Goal: Navigation & Orientation: Find specific page/section

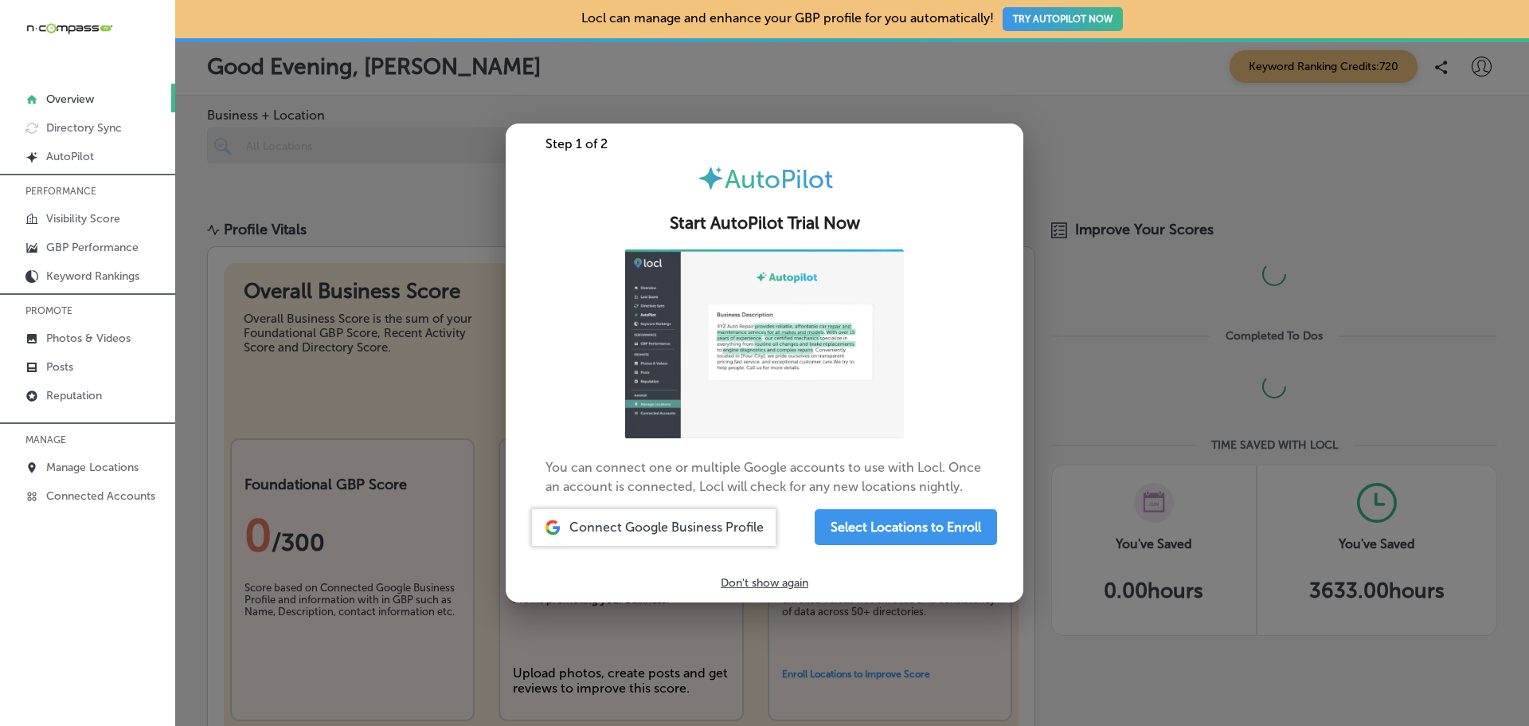
click at [781, 583] on p "Don't show again" at bounding box center [765, 583] width 88 height 14
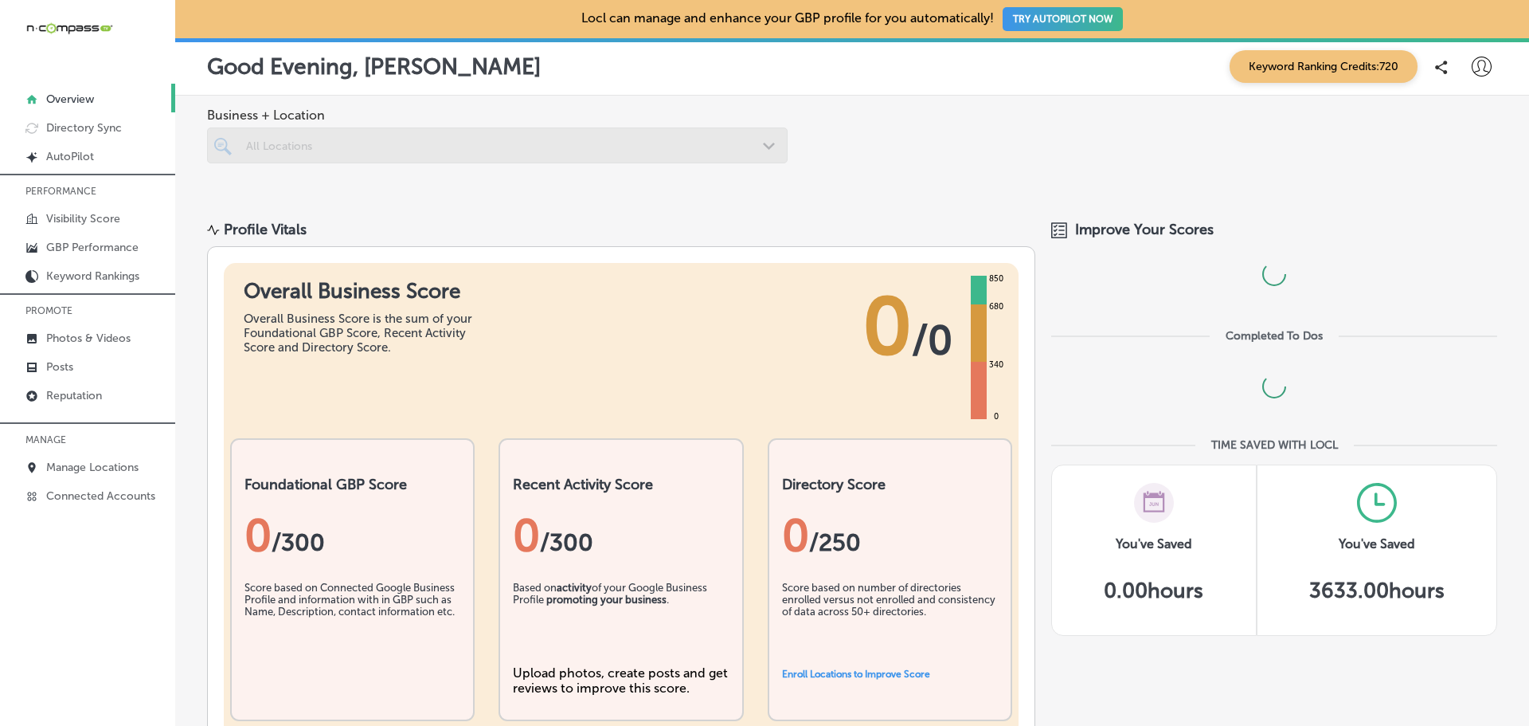
click at [1472, 69] on icon at bounding box center [1482, 67] width 20 height 20
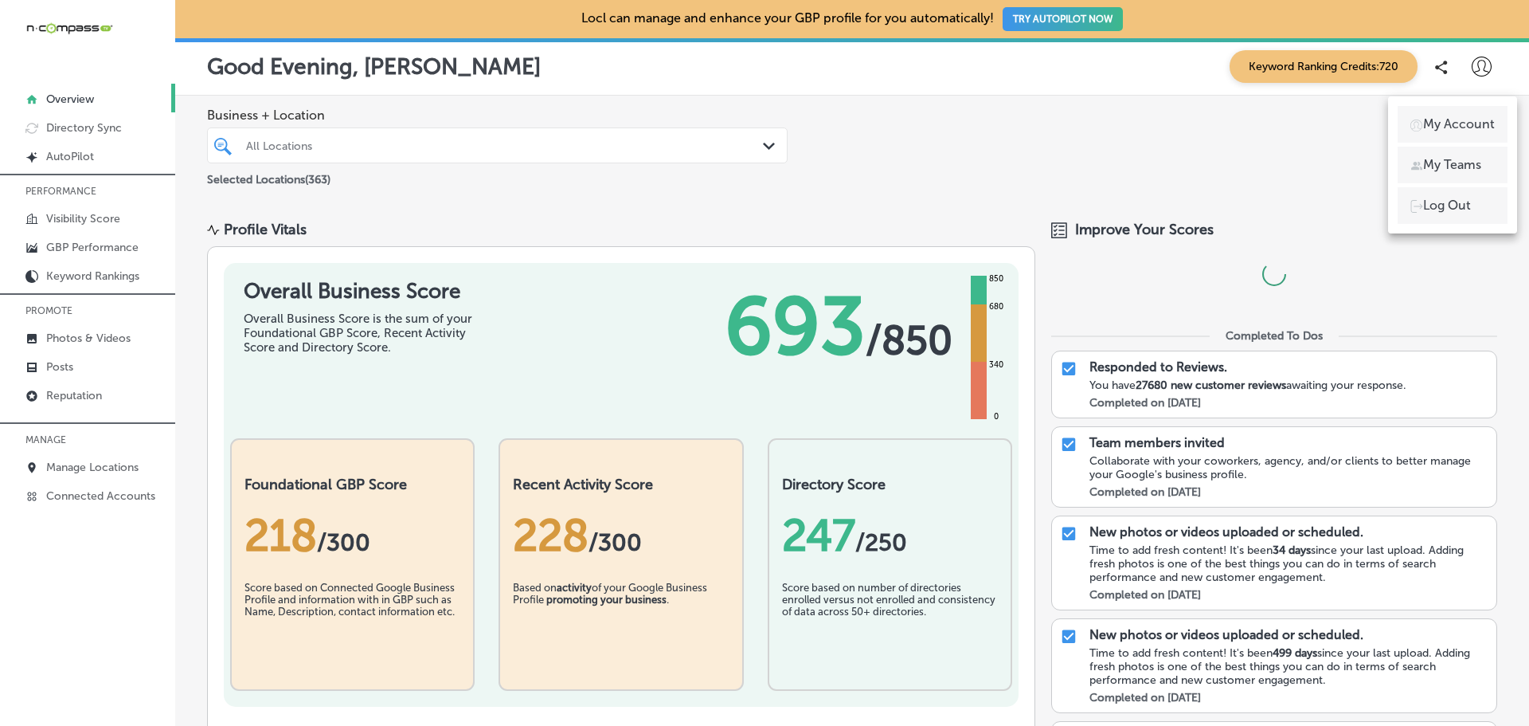
click at [1437, 171] on p "My Teams" at bounding box center [1452, 164] width 58 height 19
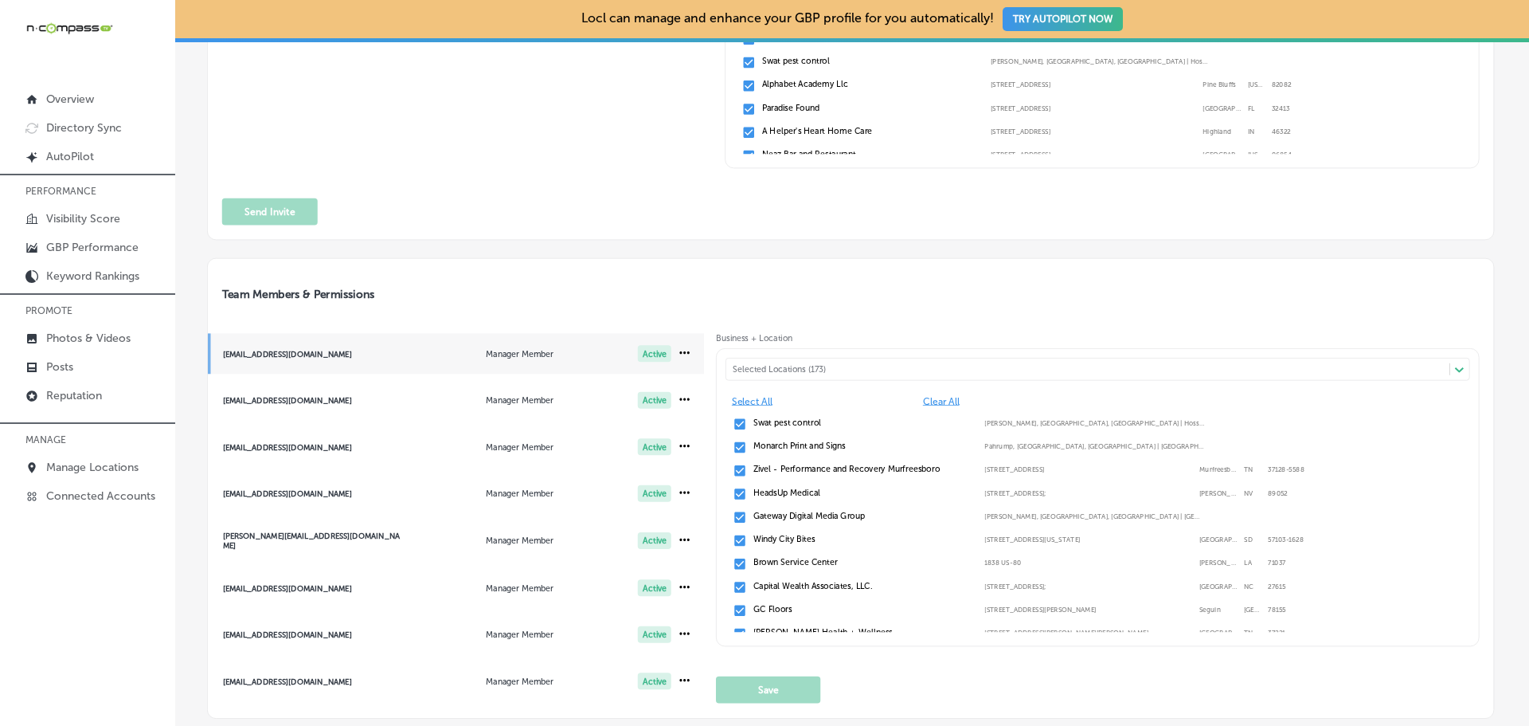
scroll to position [319, 0]
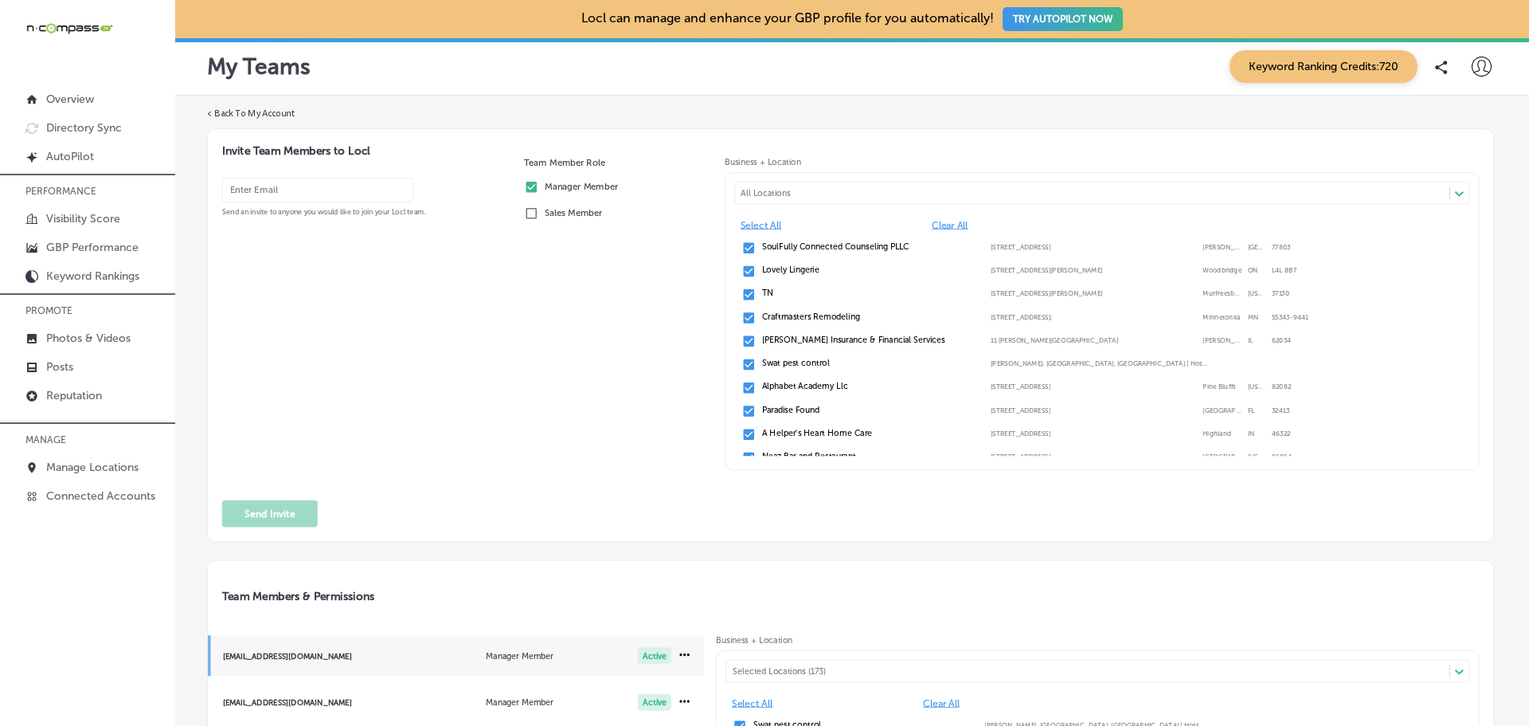
drag, startPoint x: 534, startPoint y: 397, endPoint x: 560, endPoint y: 389, distance: 27.0
click at [534, 397] on div "Team Member Role Manager Member Sales Member" at bounding box center [618, 319] width 189 height 325
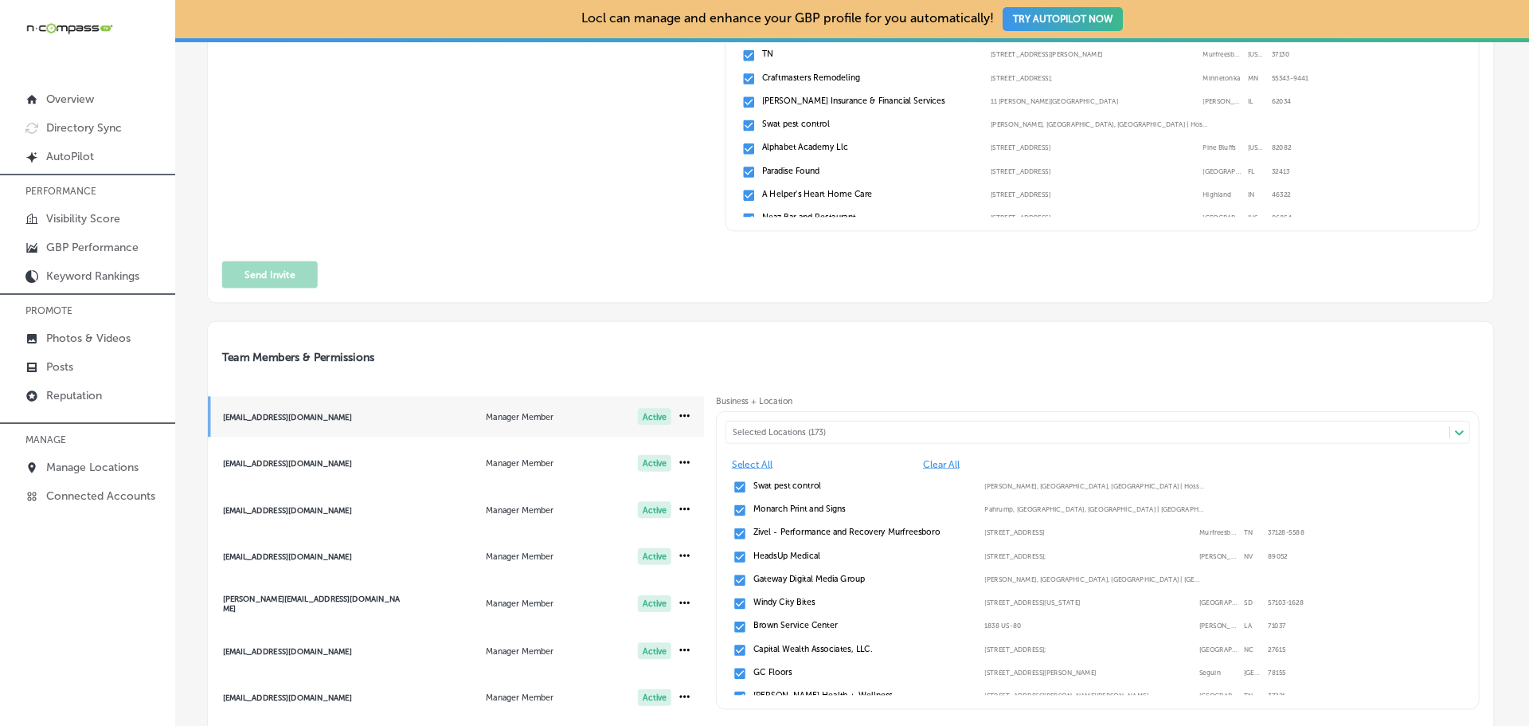
scroll to position [403, 0]
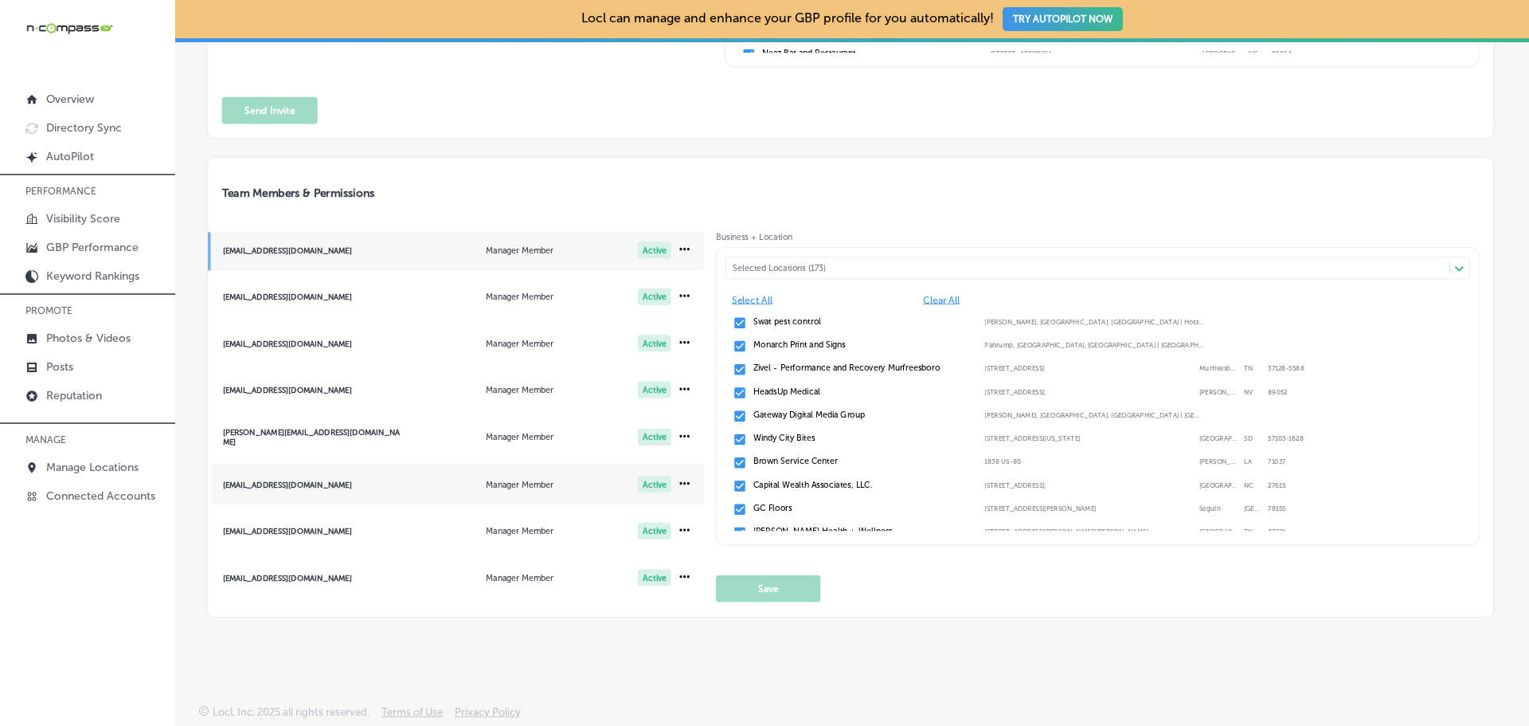
click at [314, 577] on div "[EMAIL_ADDRESS][DOMAIN_NAME]" at bounding box center [312, 577] width 179 height 9
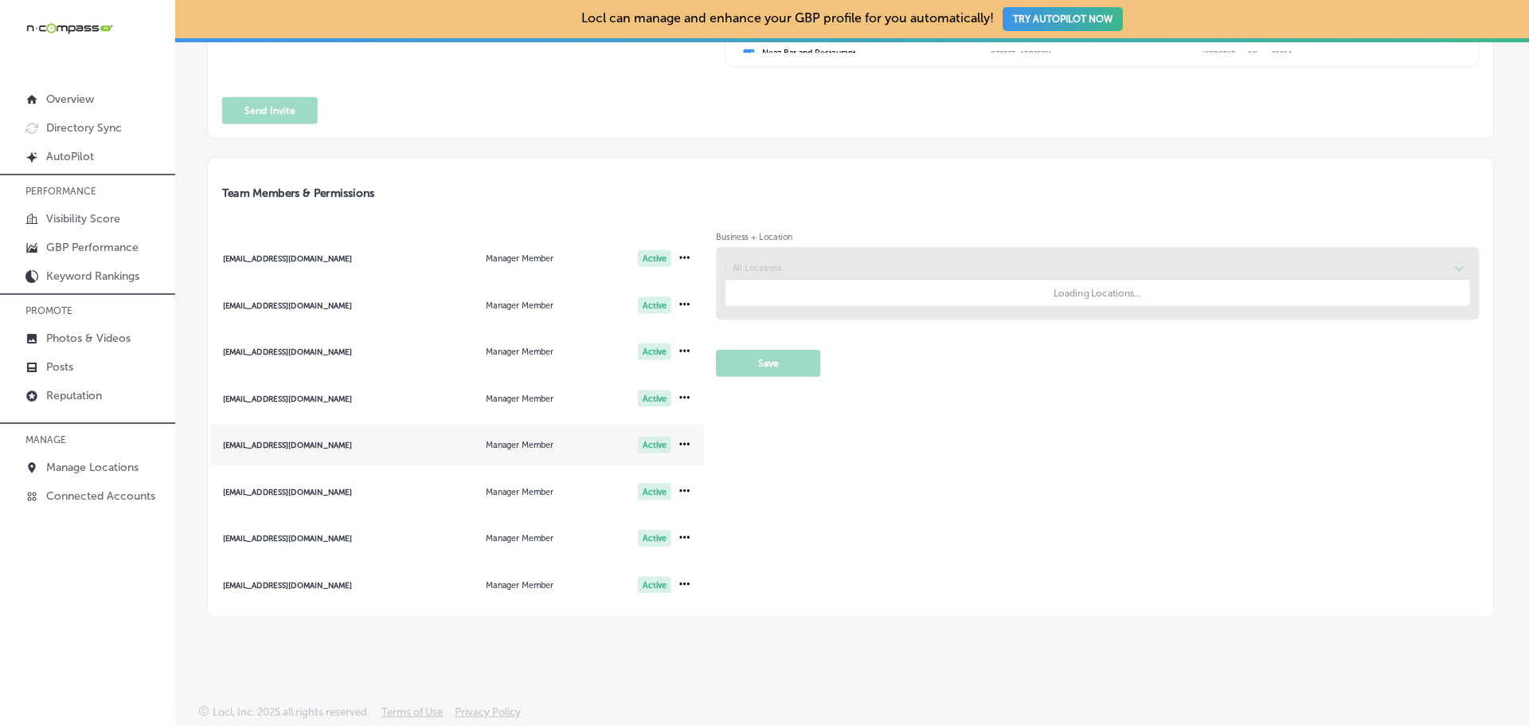
scroll to position [943, 0]
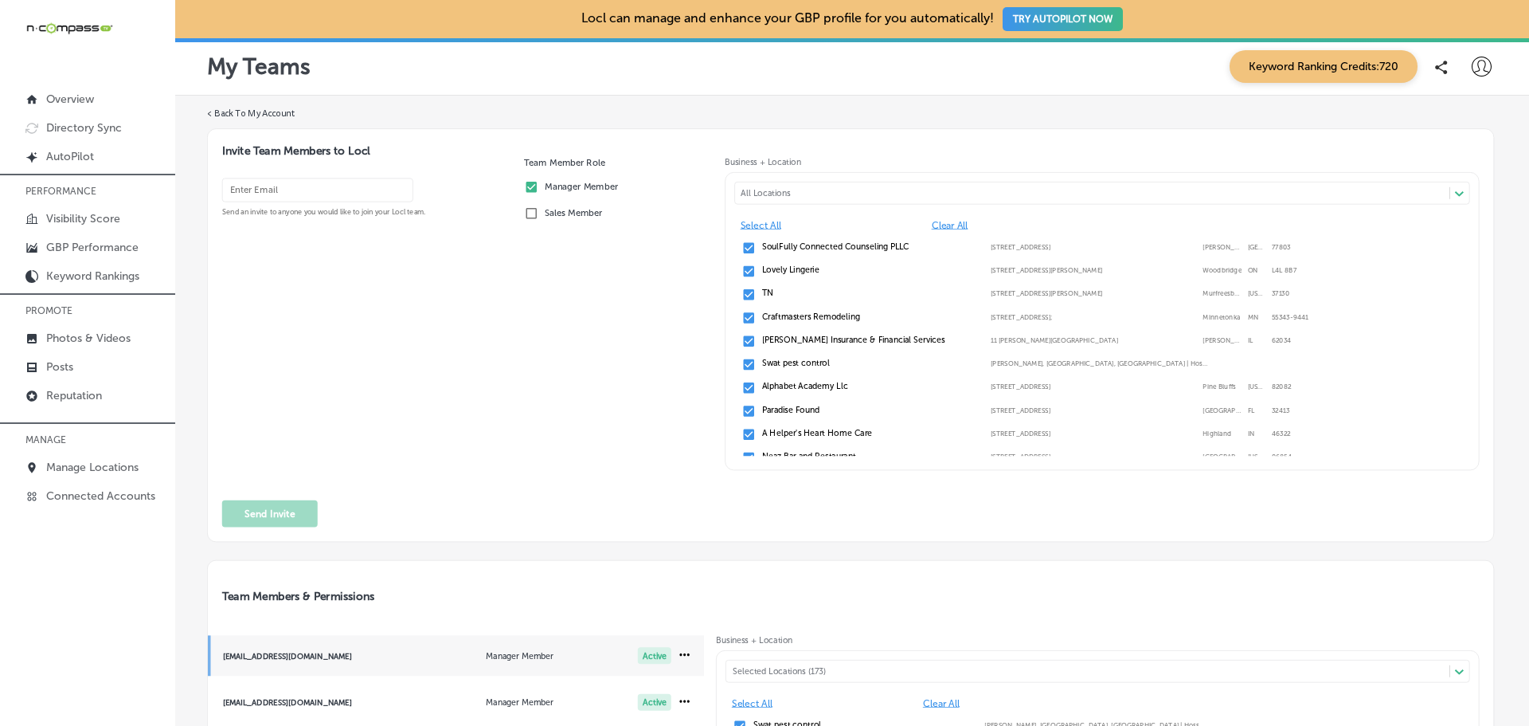
click at [1472, 69] on icon at bounding box center [1482, 67] width 20 height 20
click at [1444, 159] on p "My Teams" at bounding box center [1452, 164] width 58 height 19
click at [87, 93] on p "Overview" at bounding box center [70, 99] width 48 height 14
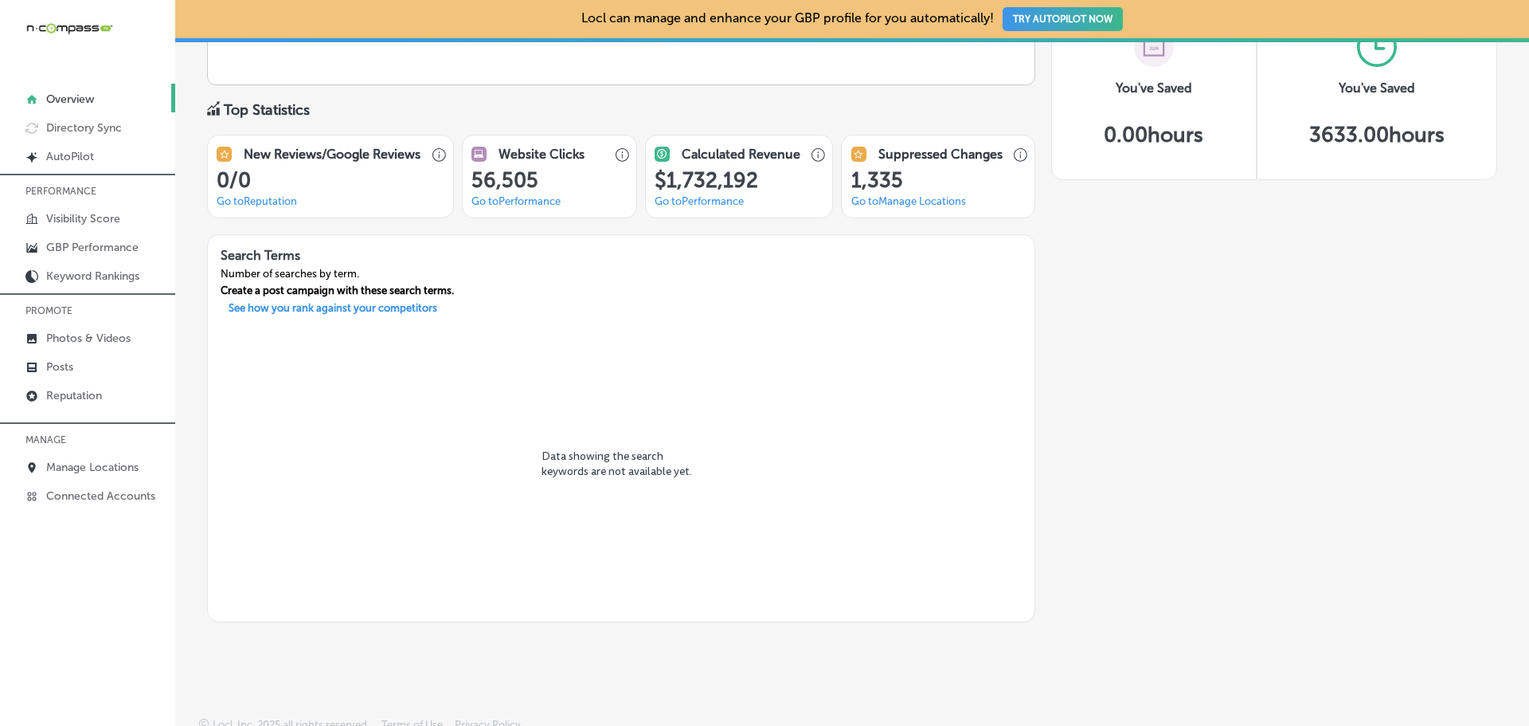
scroll to position [1200, 0]
